Goal: Task Accomplishment & Management: Manage account settings

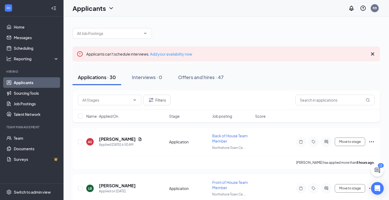
click at [374, 8] on div "RB" at bounding box center [374, 8] width 4 height 4
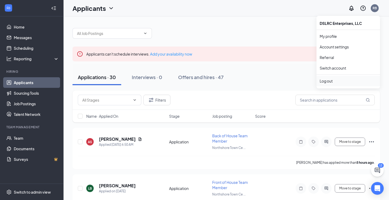
click at [334, 81] on div "Log out" at bounding box center [347, 80] width 57 height 5
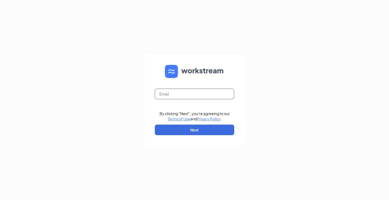
click at [210, 95] on input "text" at bounding box center [194, 94] width 79 height 11
type input "dan@turasgroup.com"
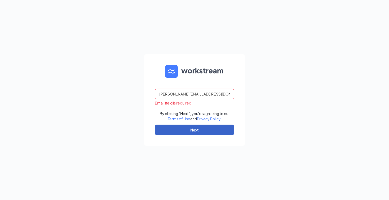
click at [223, 127] on button "Next" at bounding box center [194, 130] width 79 height 11
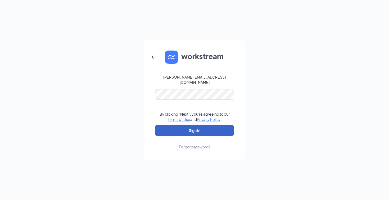
click at [216, 130] on button "Sign In" at bounding box center [194, 130] width 79 height 11
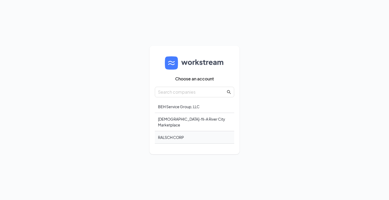
click at [215, 131] on div "RALSCH CORP" at bounding box center [194, 137] width 79 height 12
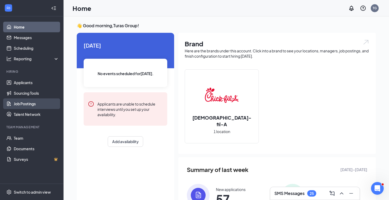
click at [36, 104] on link "Job Postings" at bounding box center [36, 103] width 45 height 11
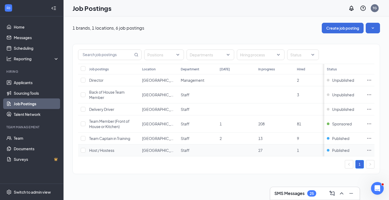
click at [369, 150] on icon "Ellipses" at bounding box center [369, 150] width 4 height 1
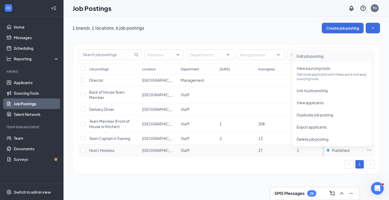
click at [320, 57] on span "Edit job posting" at bounding box center [309, 56] width 27 height 5
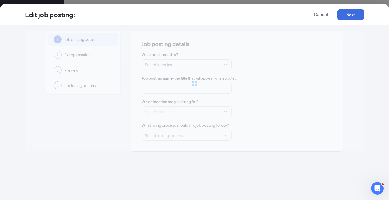
type input "Host / Hostess"
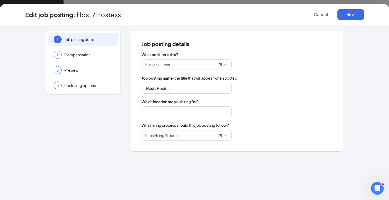
type input "[GEOGRAPHIC_DATA]"
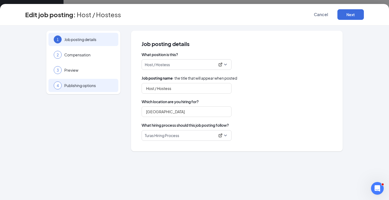
click at [94, 84] on span "Publishing options" at bounding box center [88, 85] width 49 height 5
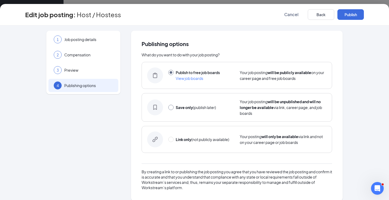
click at [171, 108] on input "radio" at bounding box center [170, 107] width 5 height 5
radio input "true"
radio input "false"
click at [345, 14] on button "Save only" at bounding box center [350, 14] width 26 height 11
